Goal: Task Accomplishment & Management: Use online tool/utility

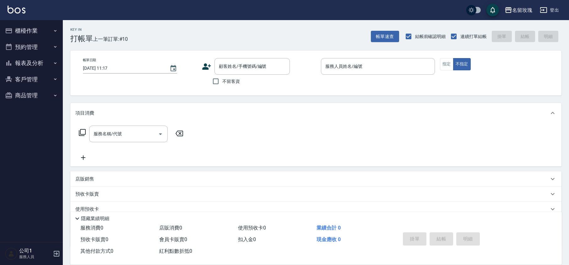
click at [255, 69] on input "顧客姓名/手機號碼/編號" at bounding box center [247, 66] width 60 height 11
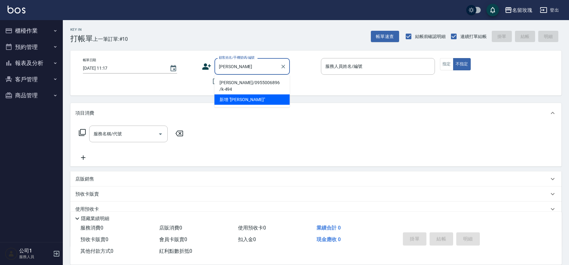
click at [256, 79] on li "[PERSON_NAME]/0955006896 /k-494" at bounding box center [251, 86] width 75 height 17
type input "[PERSON_NAME]/0955006896 /k-494"
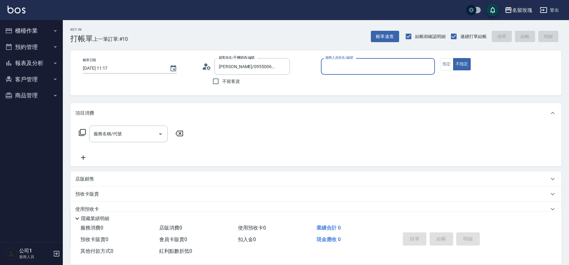
type input "KELLY-5"
click at [440, 68] on button "指定" at bounding box center [447, 64] width 14 height 12
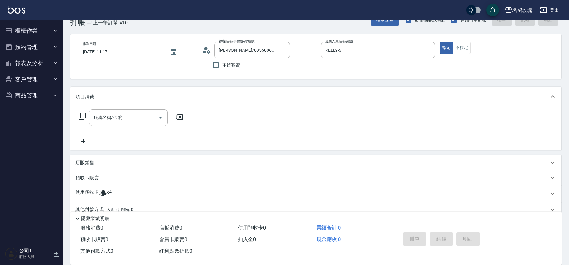
scroll to position [43, 0]
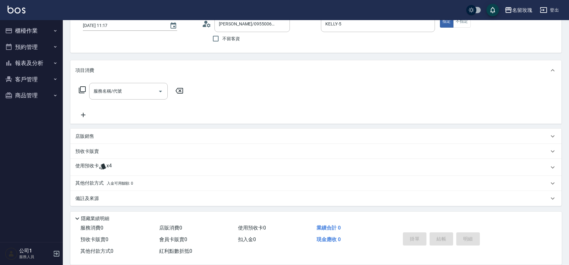
click at [103, 167] on icon at bounding box center [102, 167] width 7 height 6
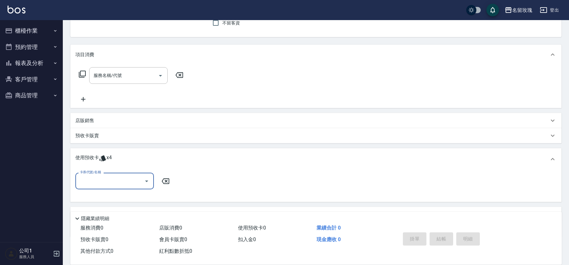
scroll to position [84, 0]
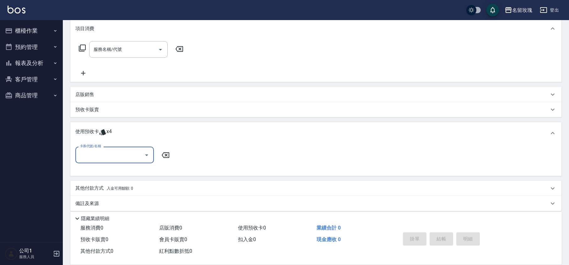
click at [134, 155] on input "卡券代號/名稱" at bounding box center [109, 154] width 63 height 11
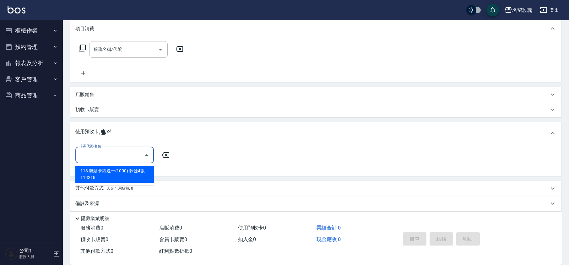
click at [116, 172] on div "113 剪髮卡四送一(1000) 剩餘4張 113218" at bounding box center [114, 174] width 79 height 17
type input "113 剪髮卡四送一(1000) 113218"
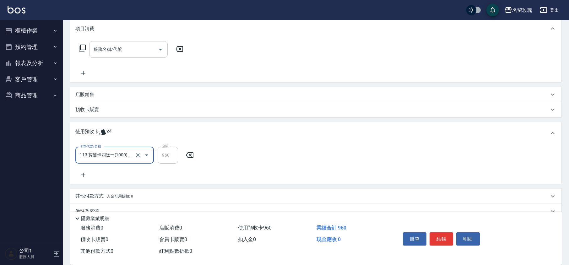
click at [121, 46] on input "服務名稱/代號" at bounding box center [123, 49] width 63 height 11
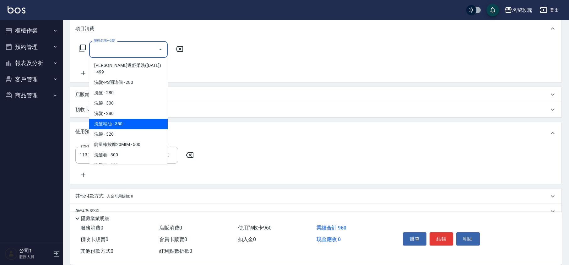
click at [130, 119] on span "洗髮精油 - 350" at bounding box center [128, 124] width 79 height 10
type input "洗髮精油(206)"
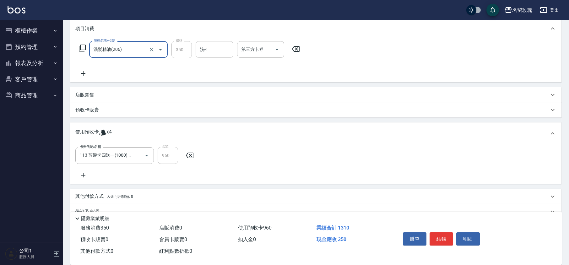
click at [223, 56] on div "洗-1" at bounding box center [215, 49] width 38 height 17
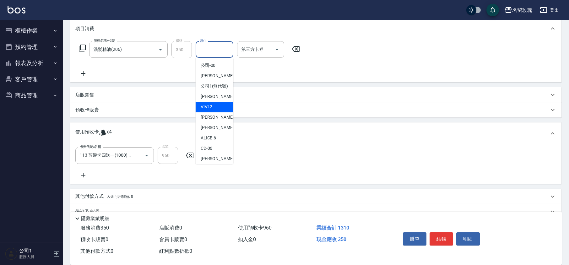
scroll to position [123, 0]
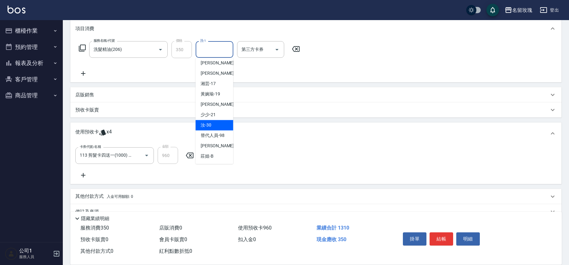
click at [213, 124] on div "汝 -30" at bounding box center [215, 125] width 38 height 10
type input "汝-30"
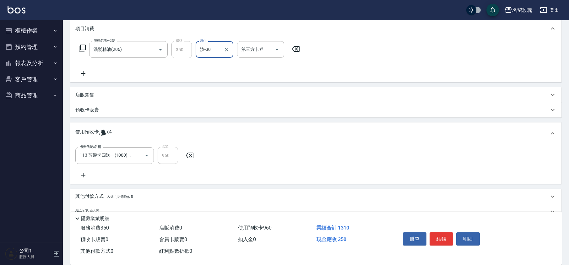
click at [215, 70] on div "服務名稱/代號 洗髮精油(206) 服務名稱/代號 價格 350 價格 洗-1 汝-30 洗-1 第三方卡券 第三方卡券" at bounding box center [189, 59] width 228 height 36
type input "[DATE] 14:24"
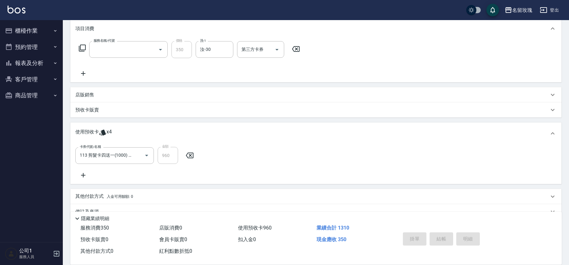
scroll to position [0, 0]
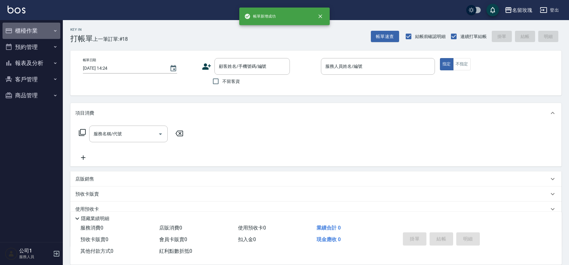
click at [22, 36] on button "櫃檯作業" at bounding box center [32, 31] width 58 height 16
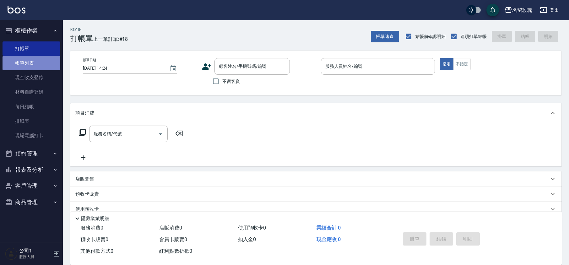
click at [44, 59] on link "帳單列表" at bounding box center [32, 63] width 58 height 14
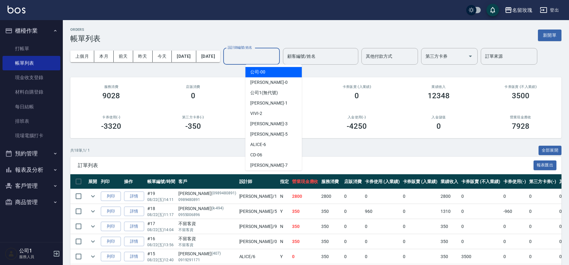
click at [263, 58] on input "設計師編號/姓名" at bounding box center [251, 56] width 51 height 11
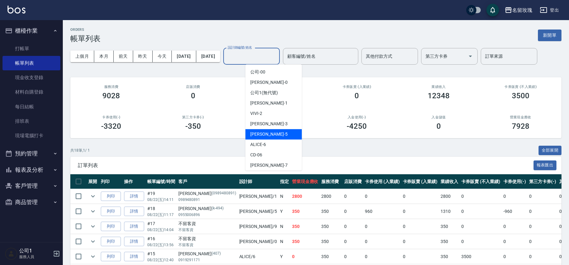
click at [274, 130] on div "[PERSON_NAME] -5" at bounding box center [273, 134] width 57 height 10
type input "KELLY-5"
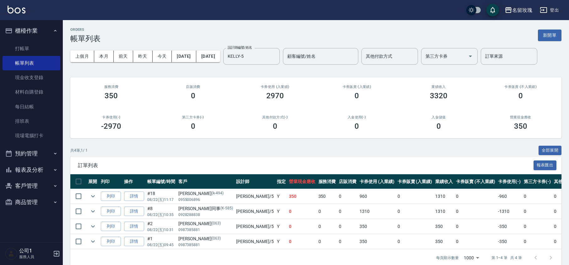
click at [254, 71] on div "ORDERS 帳單列表 新開單 上個月 本月 [DATE] [DATE] [DATE] [DATE] [DATE] 設計師編號/姓名 [PERSON_NAME…" at bounding box center [316, 147] width 506 height 254
click at [39, 47] on link "打帳單" at bounding box center [32, 48] width 58 height 14
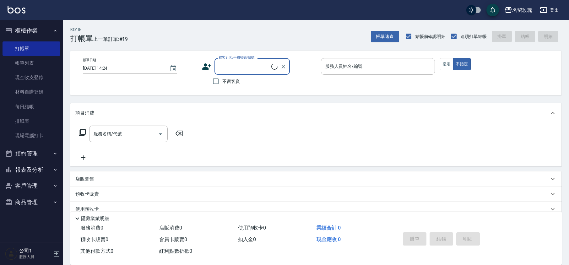
click at [37, 31] on button "櫃檯作業" at bounding box center [32, 31] width 58 height 16
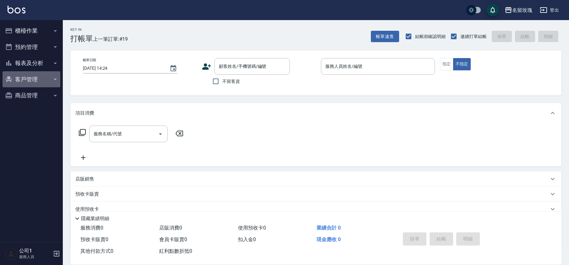
click at [37, 75] on button "客戶管理" at bounding box center [32, 79] width 58 height 16
click at [37, 60] on button "報表及分析" at bounding box center [32, 63] width 58 height 16
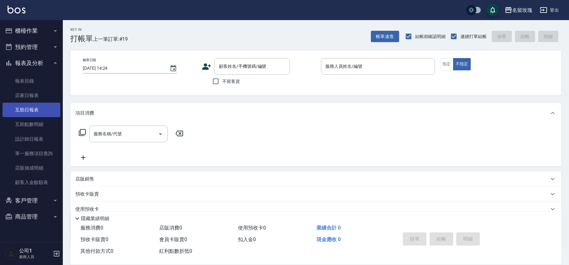
click at [28, 103] on link "互助日報表" at bounding box center [32, 110] width 58 height 14
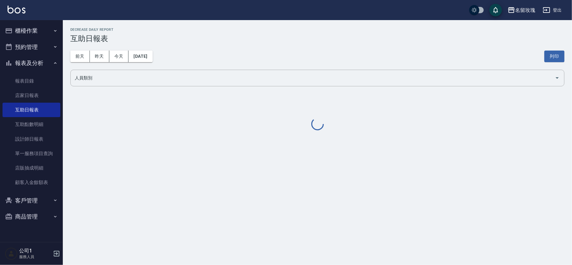
click at [182, 61] on div "[DATE] [DATE] [DATE] [DATE] 列印" at bounding box center [317, 56] width 494 height 27
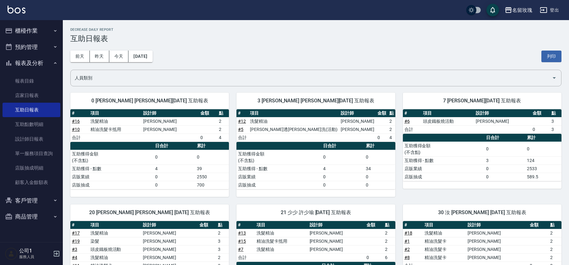
scroll to position [42, 0]
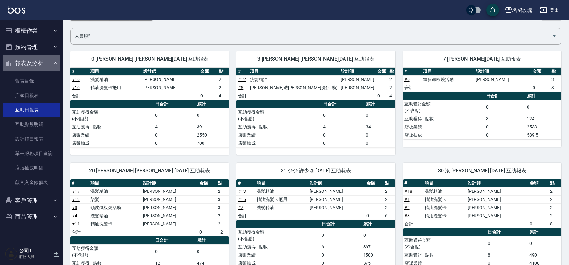
click at [49, 60] on button "報表及分析" at bounding box center [32, 63] width 58 height 16
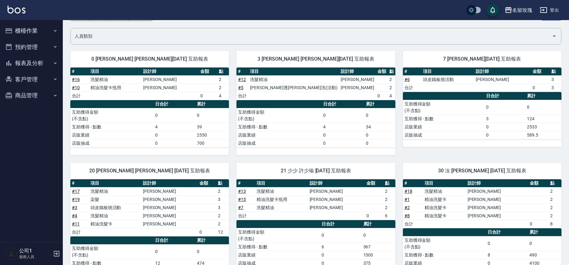
click at [38, 25] on button "櫃檯作業" at bounding box center [32, 31] width 58 height 16
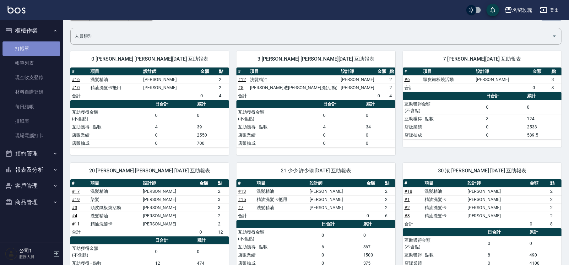
click at [25, 46] on link "打帳單" at bounding box center [32, 48] width 58 height 14
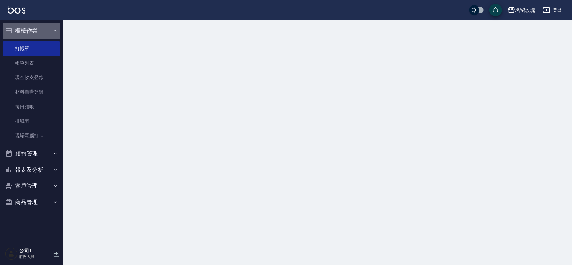
click at [38, 30] on button "櫃檯作業" at bounding box center [32, 31] width 58 height 16
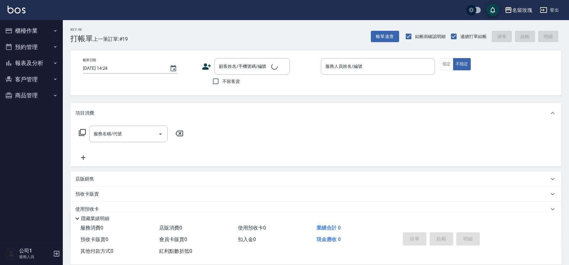
click at [171, 31] on div "Key In 打帳單 上一筆訂單:#19 帳單速查 結帳前確認明細 連續打單結帳 掛單 結帳 明細" at bounding box center [312, 31] width 499 height 23
